Goal: Information Seeking & Learning: Learn about a topic

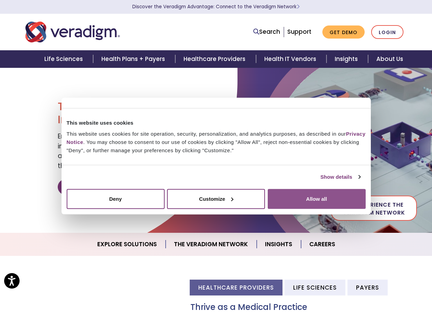
click at [299, 198] on button "Allow all" at bounding box center [317, 199] width 98 height 20
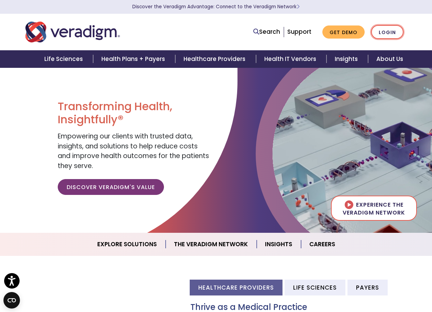
click at [389, 36] on link "Login" at bounding box center [388, 32] width 32 height 14
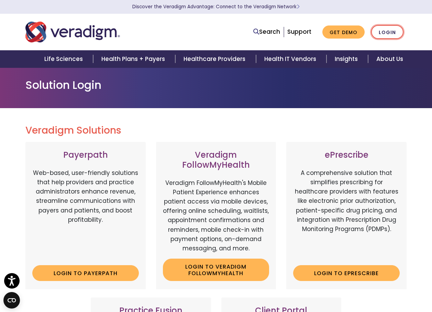
click at [386, 35] on link "Login" at bounding box center [388, 32] width 32 height 14
click at [283, 89] on h1 "Solution Login" at bounding box center [216, 84] width 382 height 13
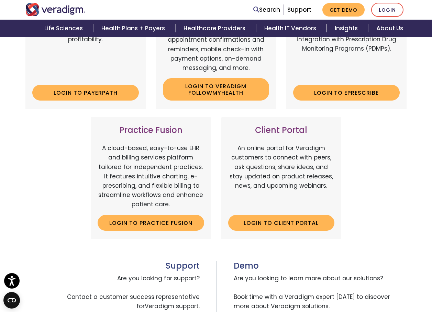
scroll to position [172, 0]
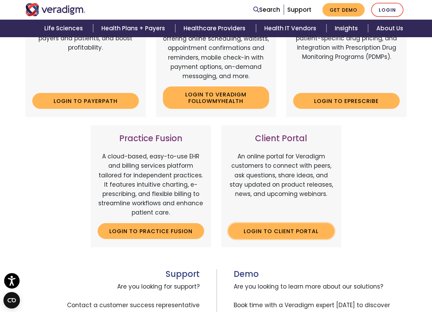
click at [296, 237] on link "Login to Client Portal" at bounding box center [281, 231] width 107 height 16
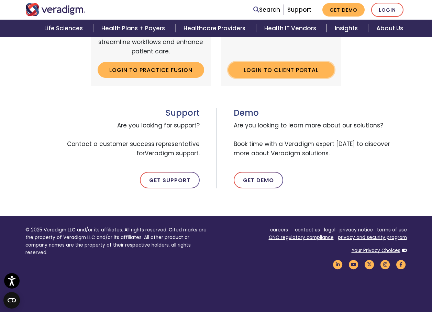
scroll to position [344, 0]
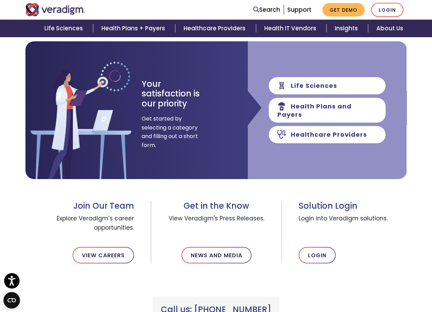
scroll to position [103, 0]
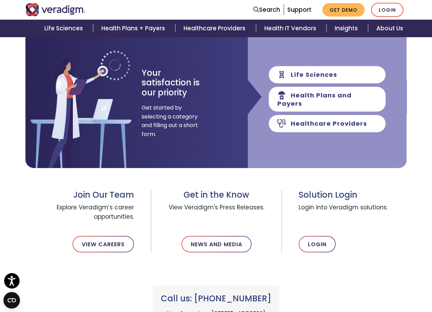
click at [265, 178] on div "Join Our Team Explore Veradigm’s career opportunities. View Careers Get in the …" at bounding box center [216, 222] width 392 height 93
click at [120, 240] on link "View Careers" at bounding box center [104, 244] width 62 height 17
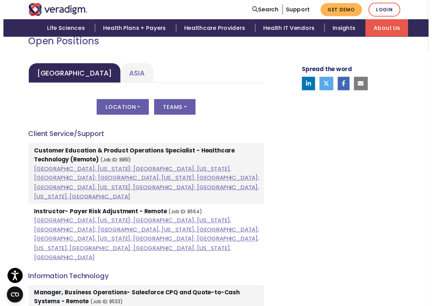
scroll to position [344, 0]
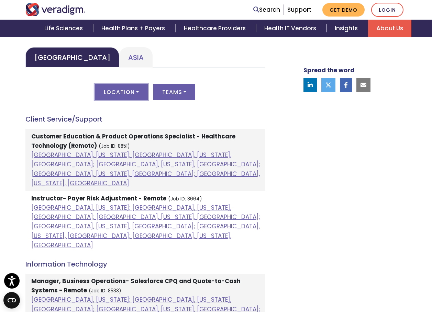
click at [130, 90] on button "Location" at bounding box center [121, 92] width 53 height 16
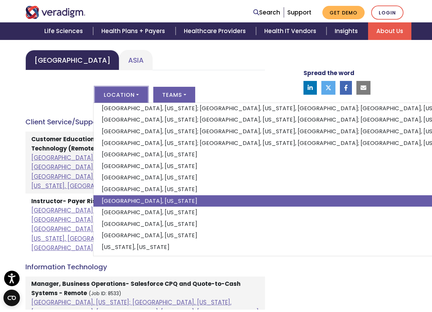
scroll to position [41, 0]
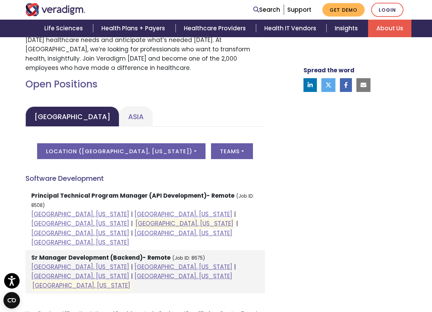
scroll to position [296, 0]
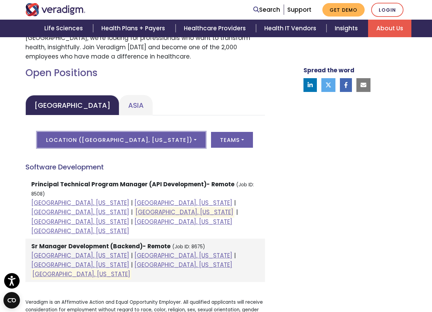
click at [190, 140] on button "Location ( Philadelphia, Pennsylvania )" at bounding box center [121, 140] width 169 height 16
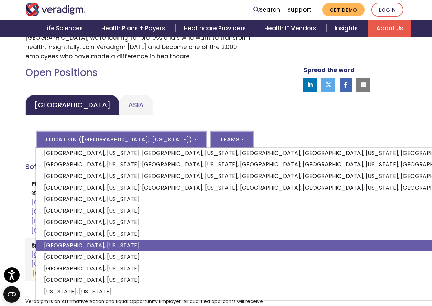
click at [217, 137] on button "Teams" at bounding box center [232, 140] width 42 height 16
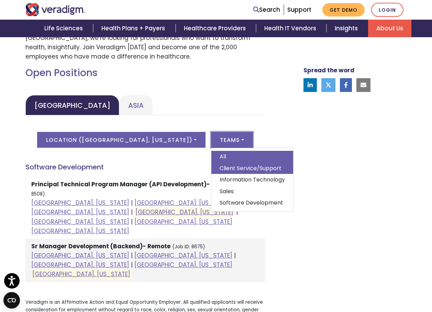
click at [225, 166] on link "Client Service/Support" at bounding box center [253, 168] width 82 height 12
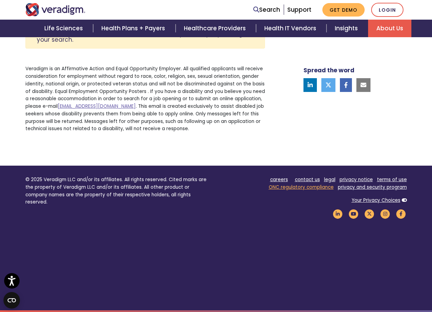
scroll to position [433, 0]
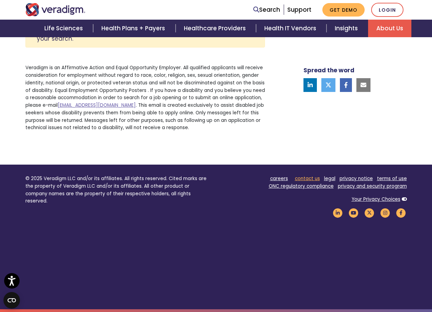
click at [314, 178] on link "contact us" at bounding box center [307, 178] width 25 height 7
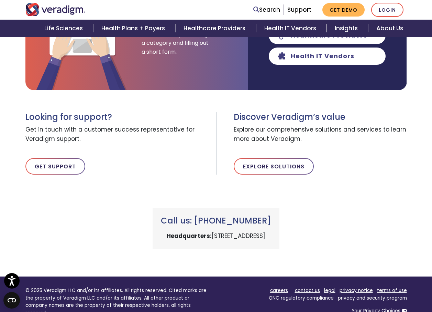
scroll to position [172, 0]
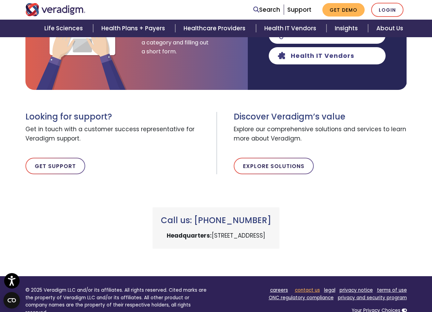
click at [316, 289] on link "contact us" at bounding box center [307, 290] width 25 height 7
